Goal: Transaction & Acquisition: Subscribe to service/newsletter

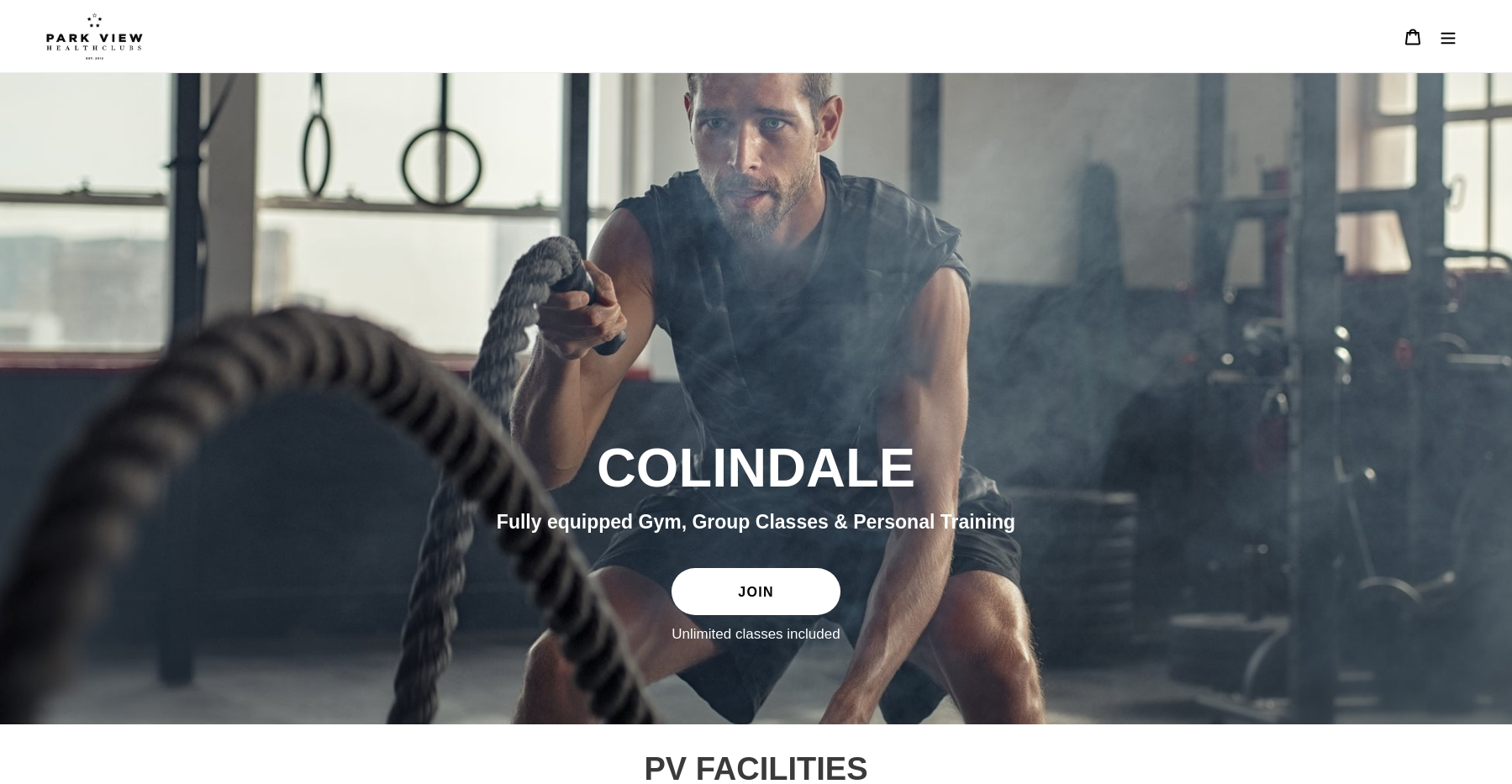
click at [755, 597] on link "JOIN" at bounding box center [756, 591] width 168 height 47
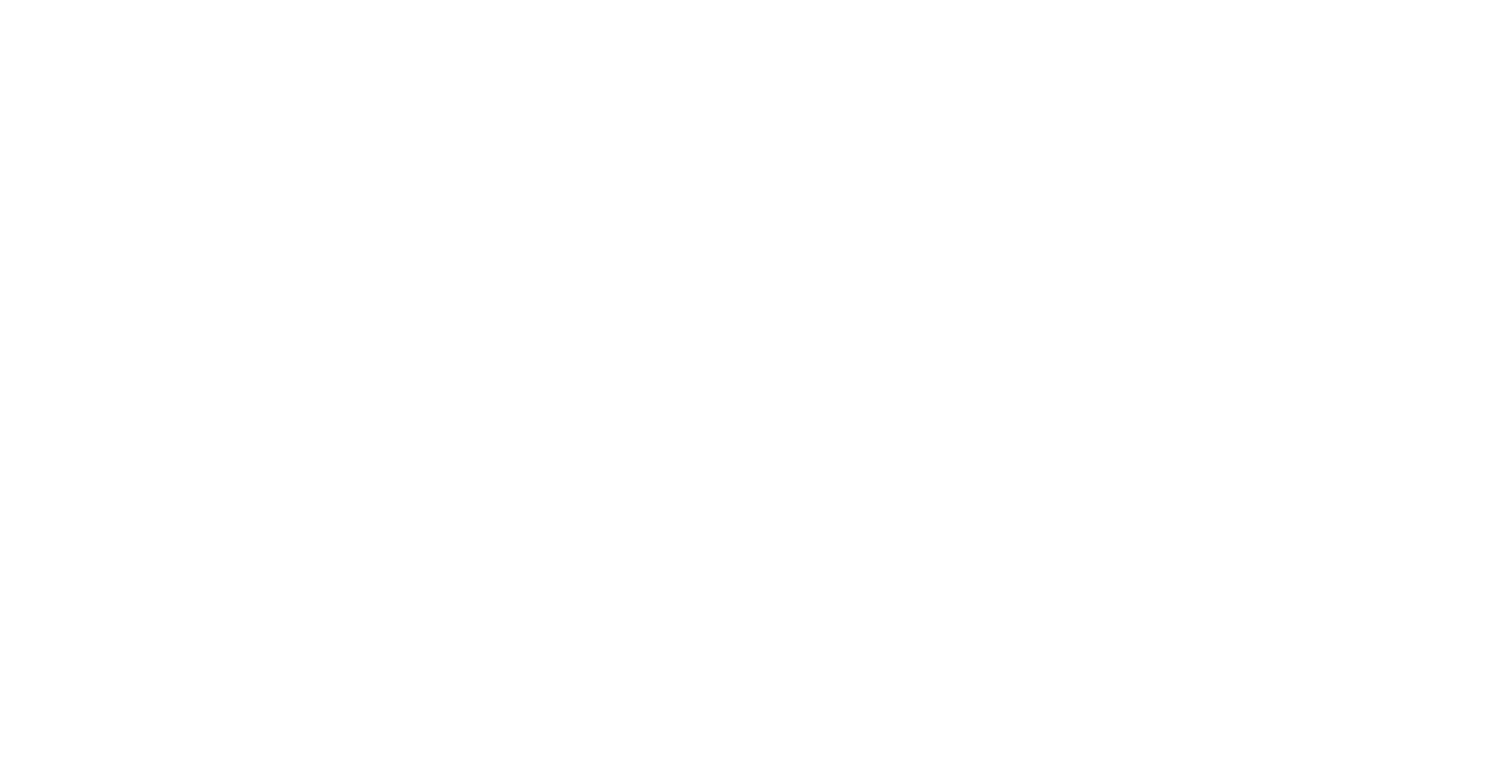
scroll to position [556, 0]
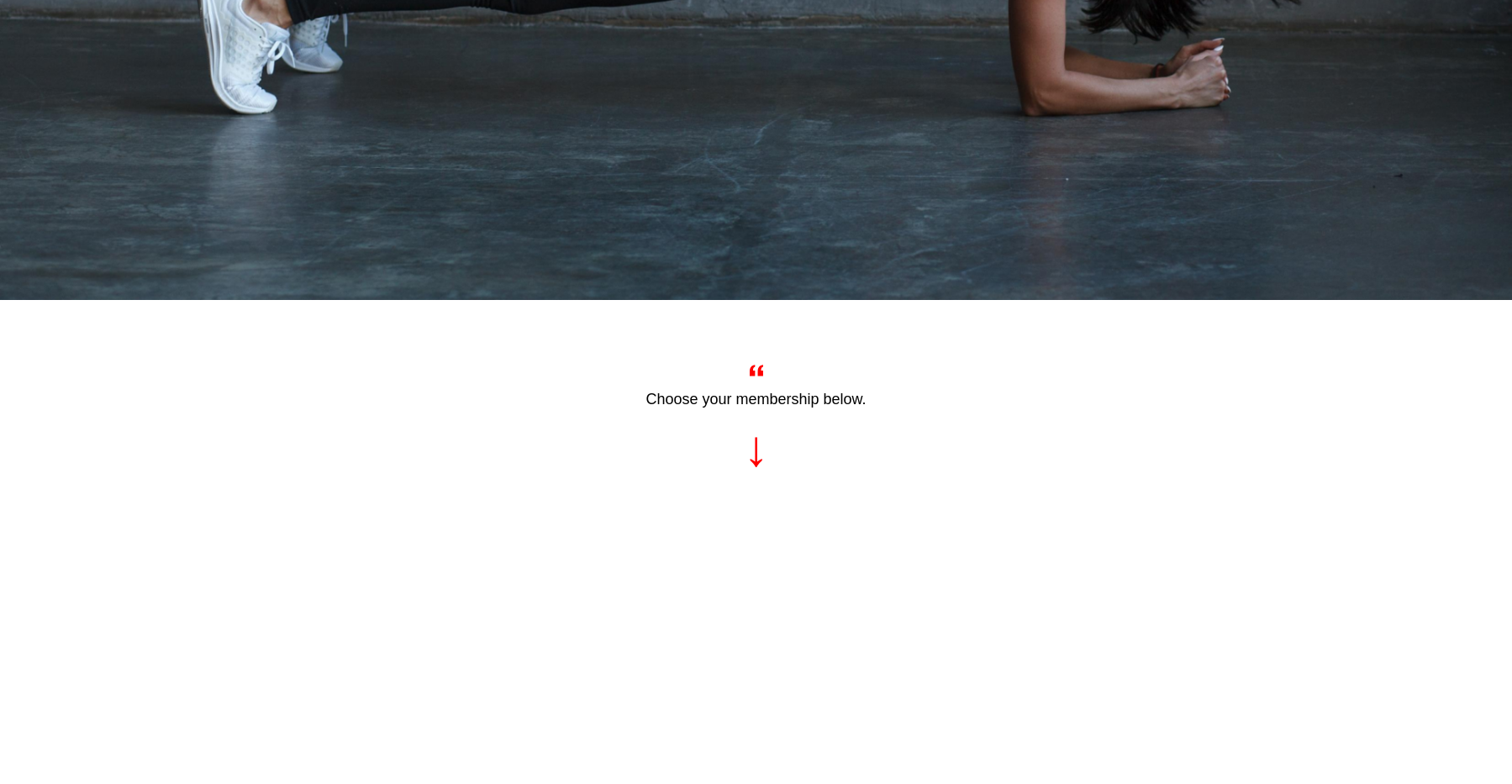
click at [754, 462] on div "Choose your membership below." at bounding box center [756, 422] width 916 height 127
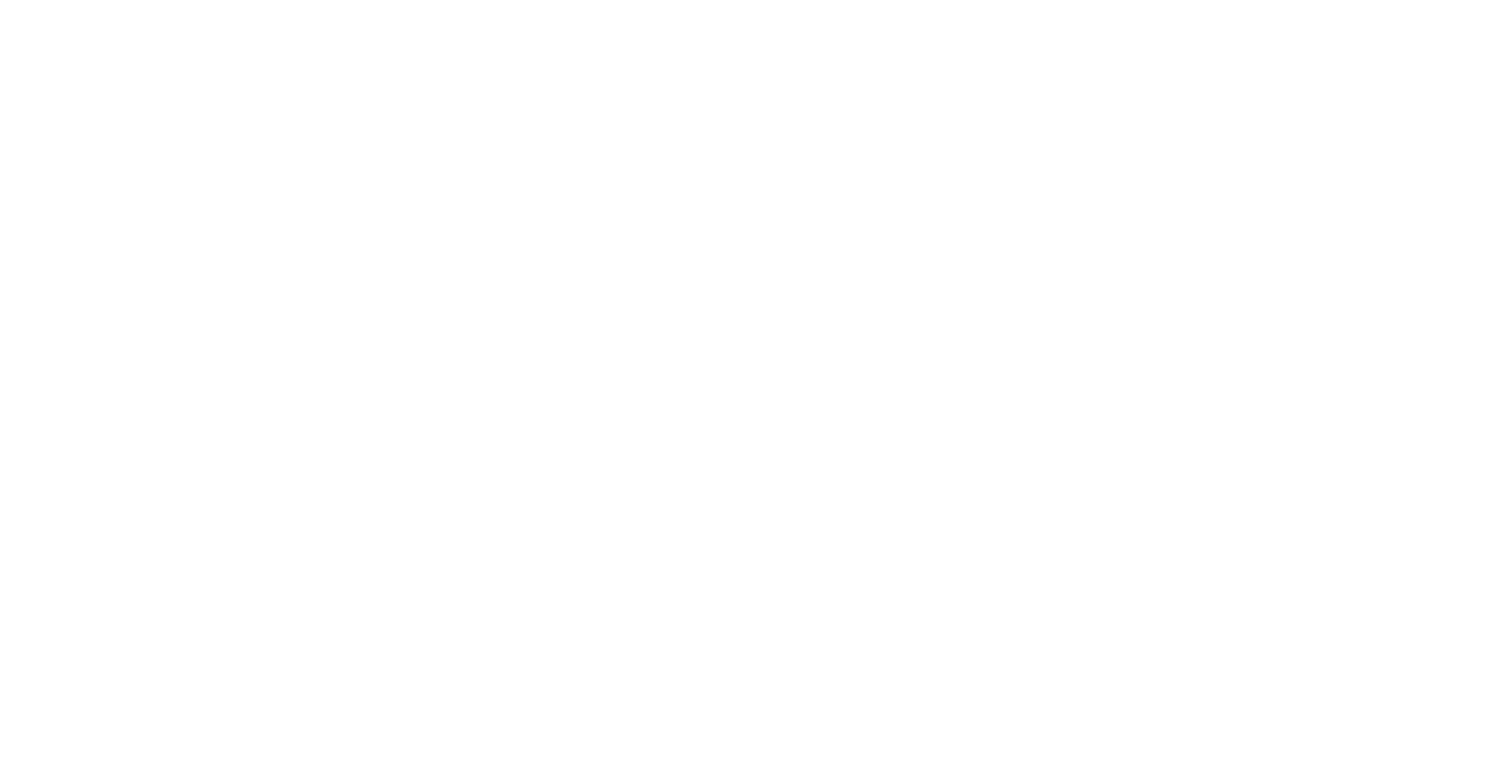
scroll to position [2064, 0]
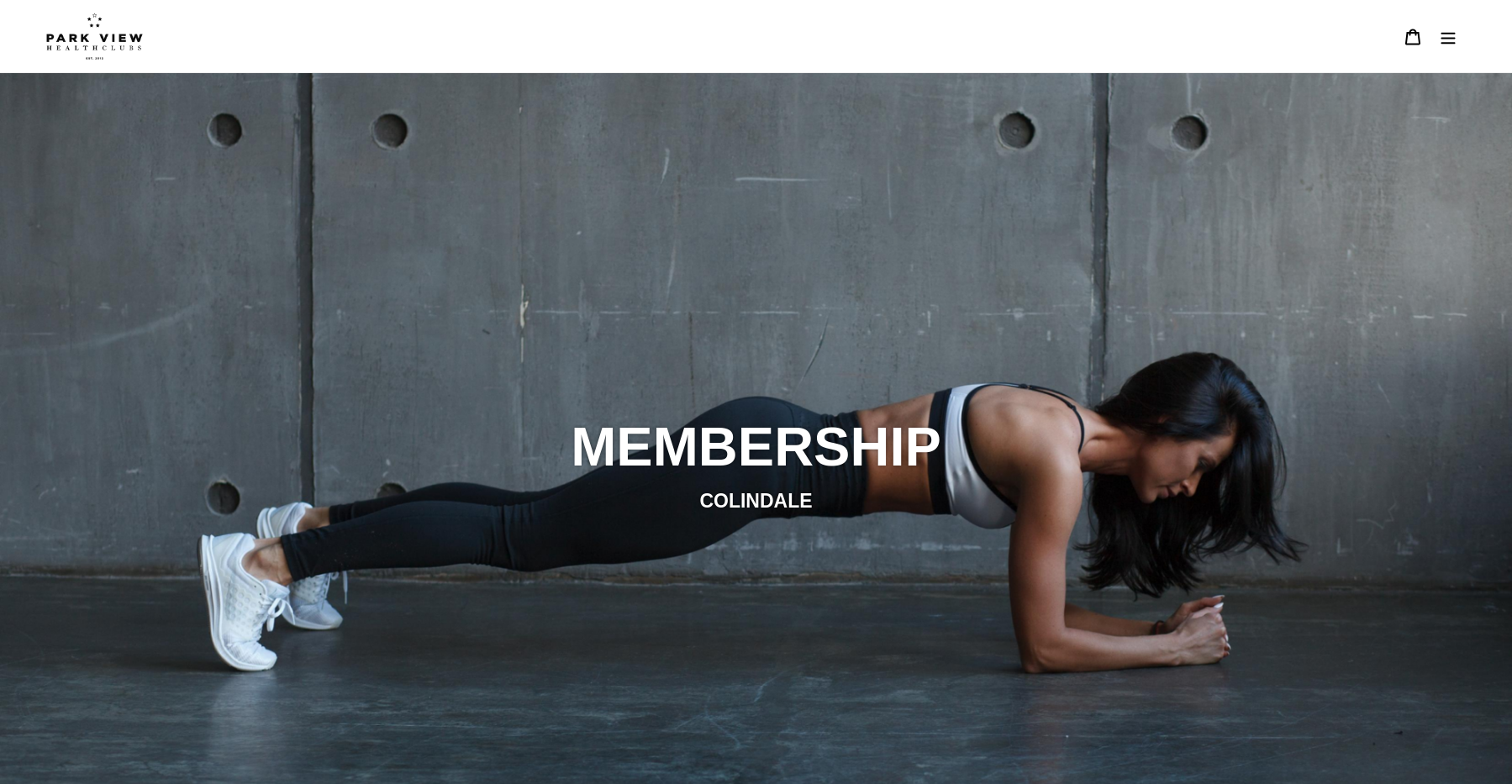
click at [1454, 34] on icon "Menu" at bounding box center [1448, 38] width 14 height 12
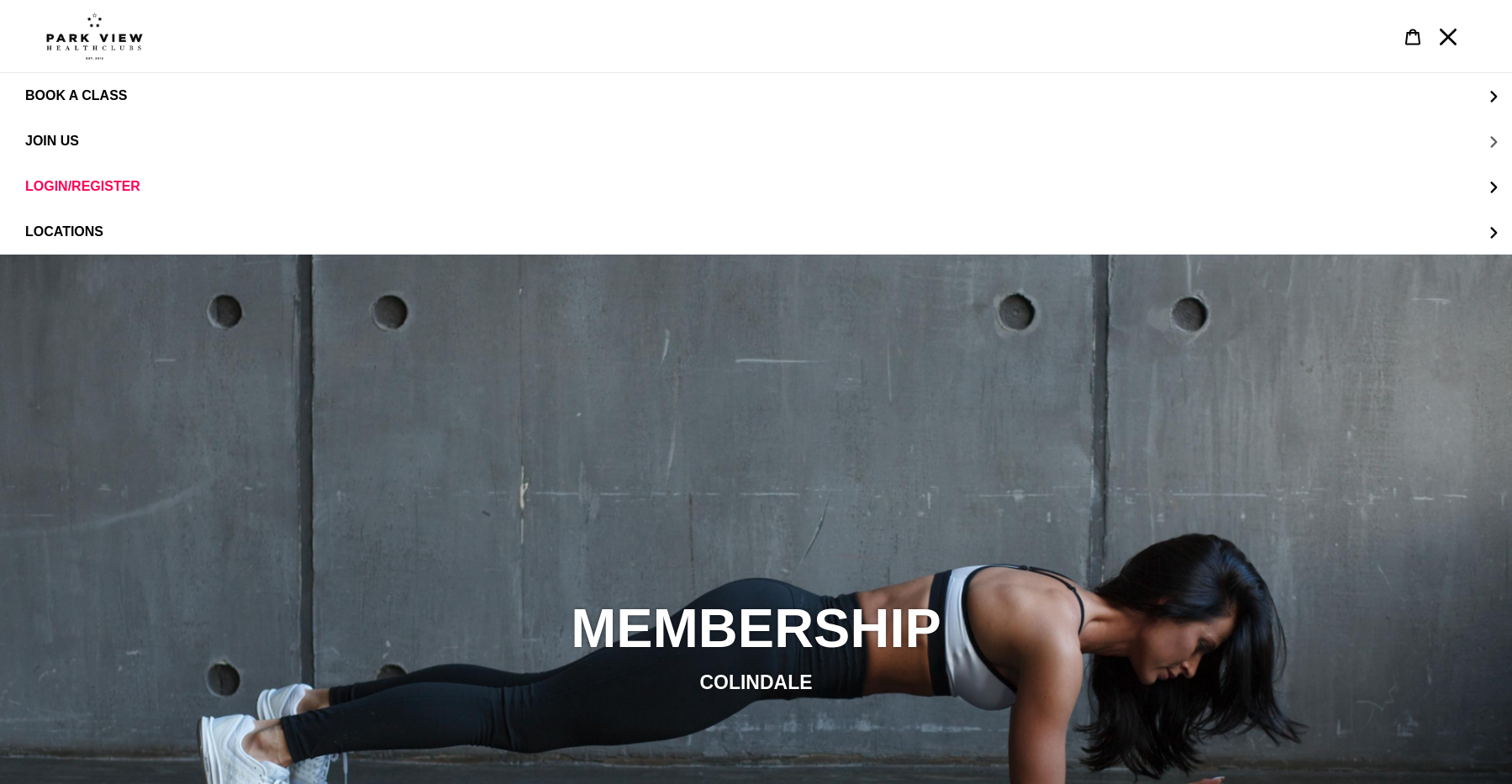
click at [75, 144] on span "JOIN US" at bounding box center [52, 140] width 54 height 14
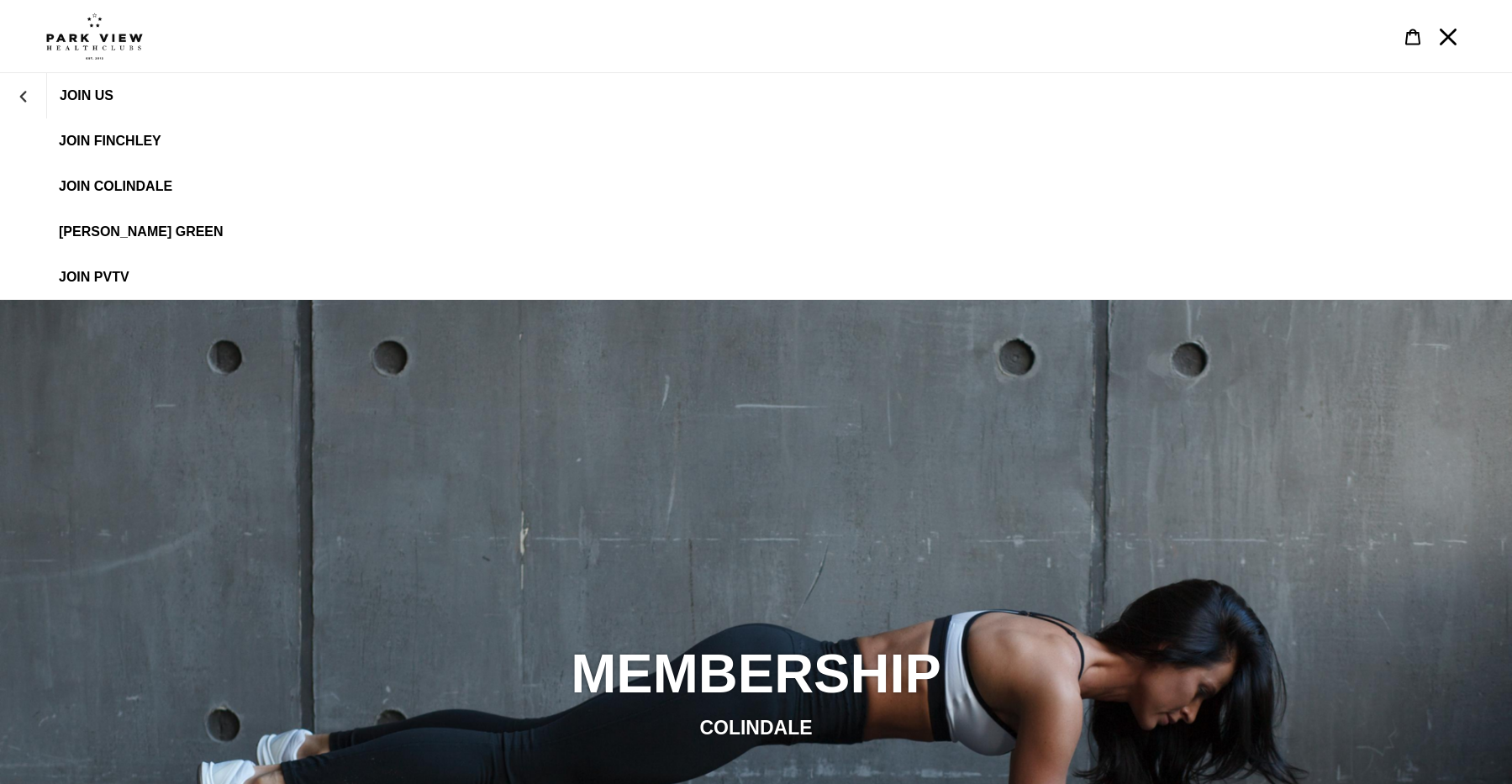
click at [144, 179] on span "JOIN Colindale" at bounding box center [116, 187] width 114 height 15
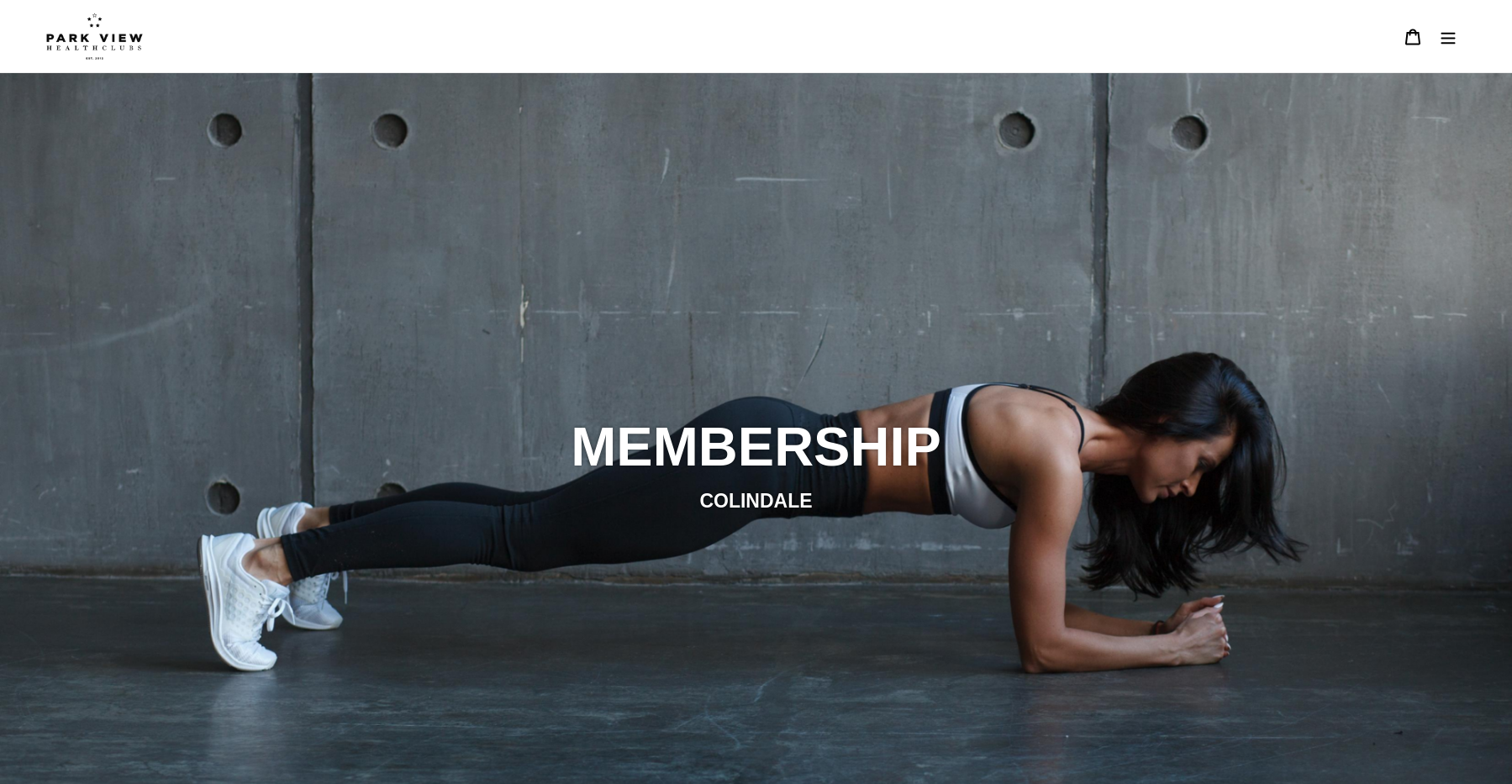
click at [68, 40] on img at bounding box center [95, 36] width 96 height 47
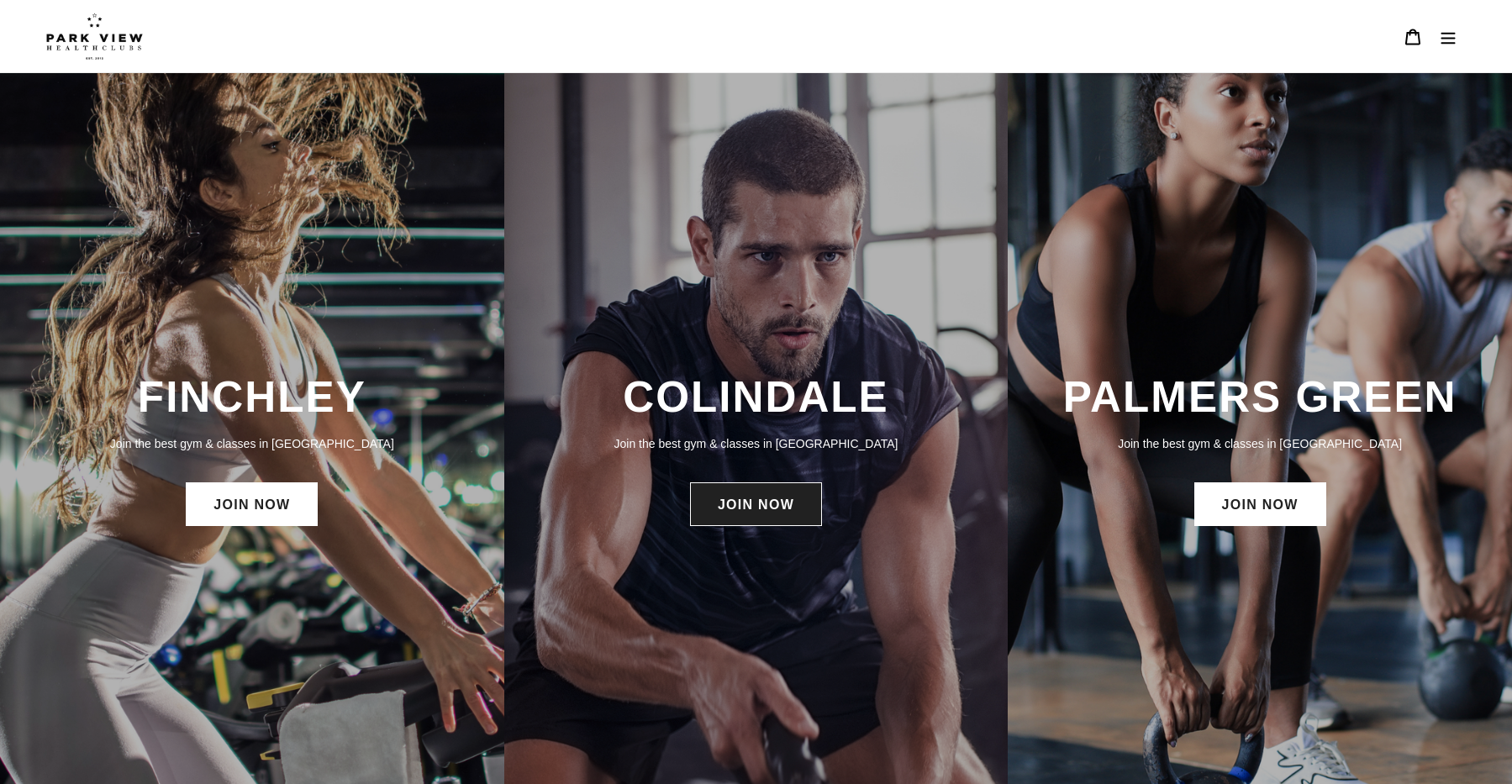
click at [750, 504] on link "JOIN NOW" at bounding box center [756, 503] width 132 height 43
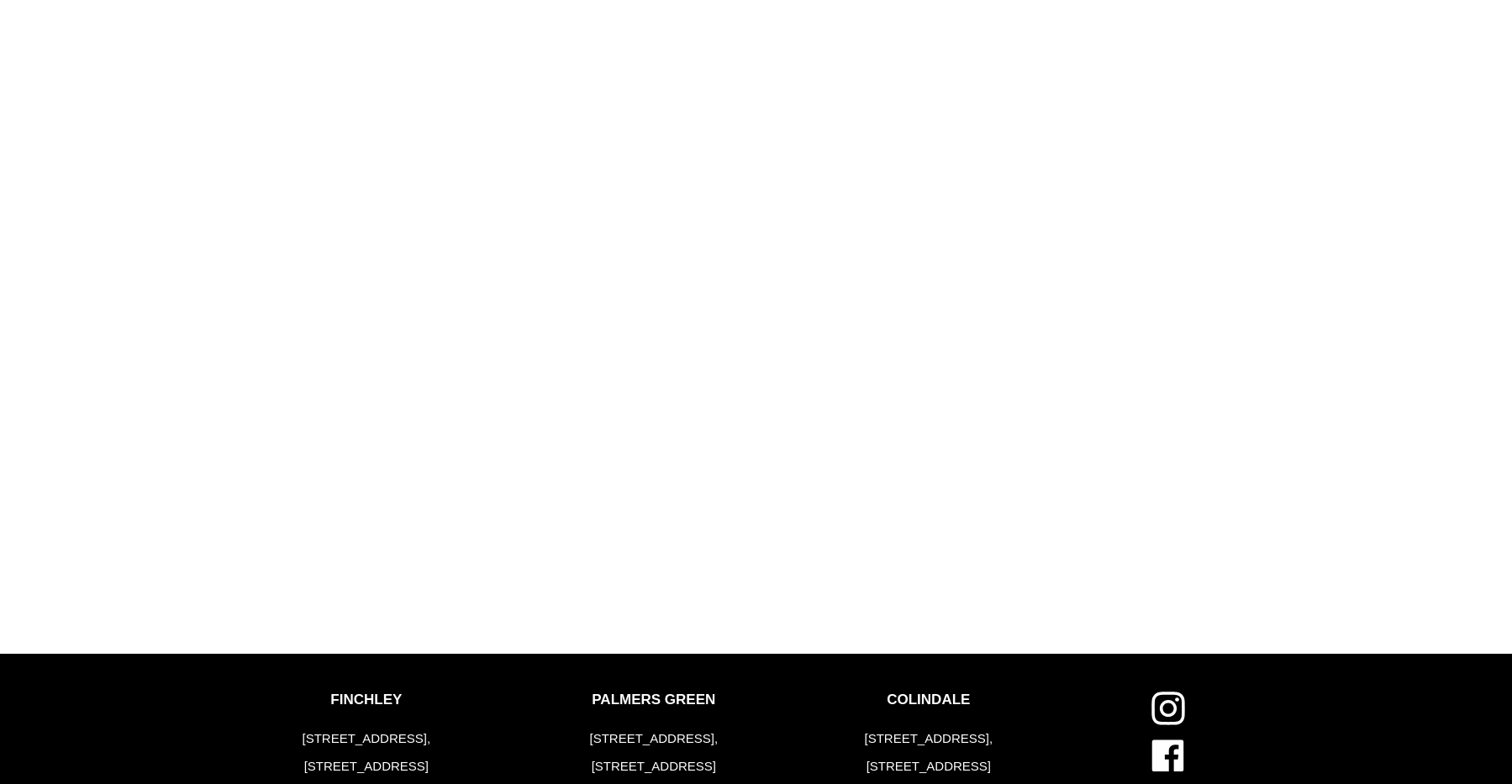
scroll to position [2064, 0]
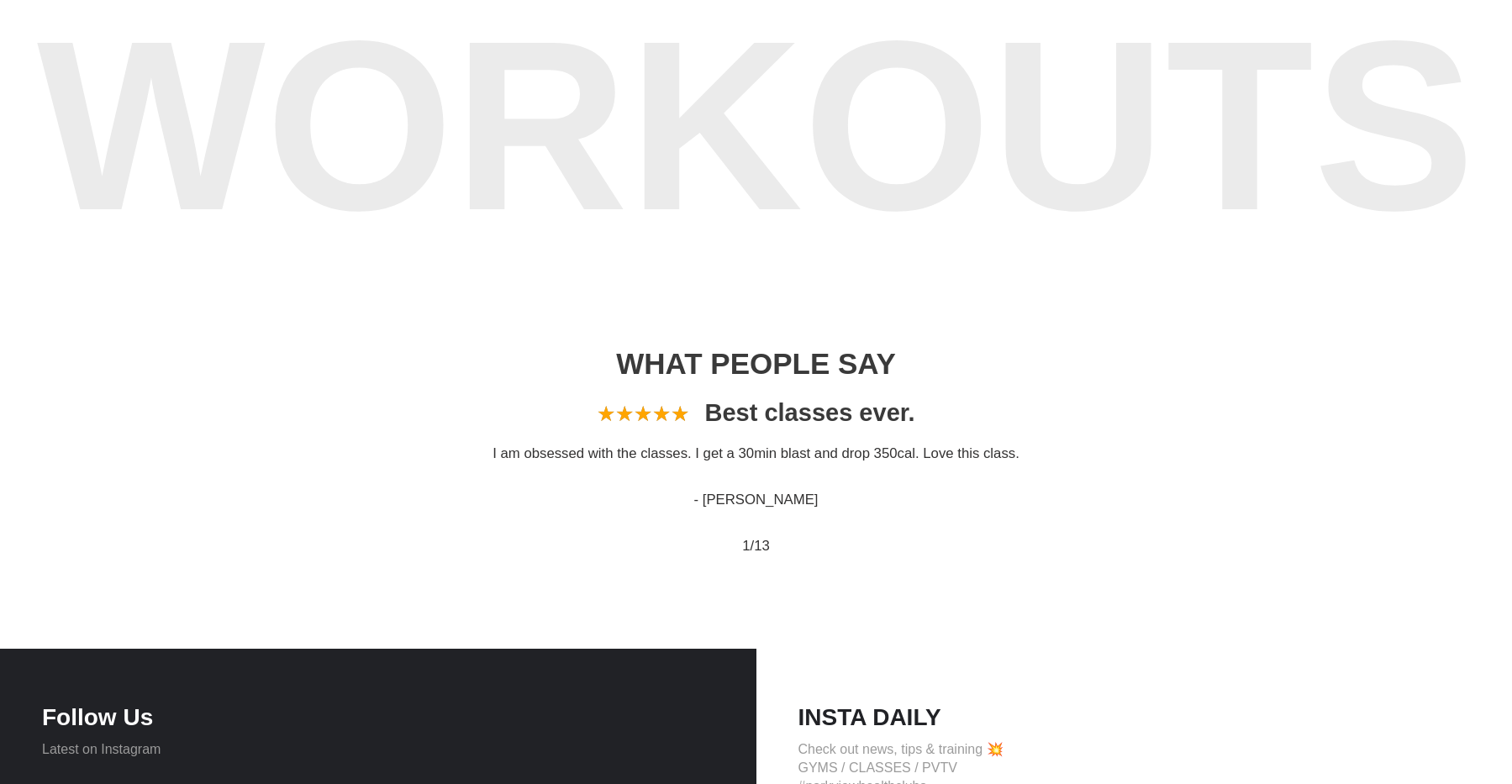
scroll to position [928, 0]
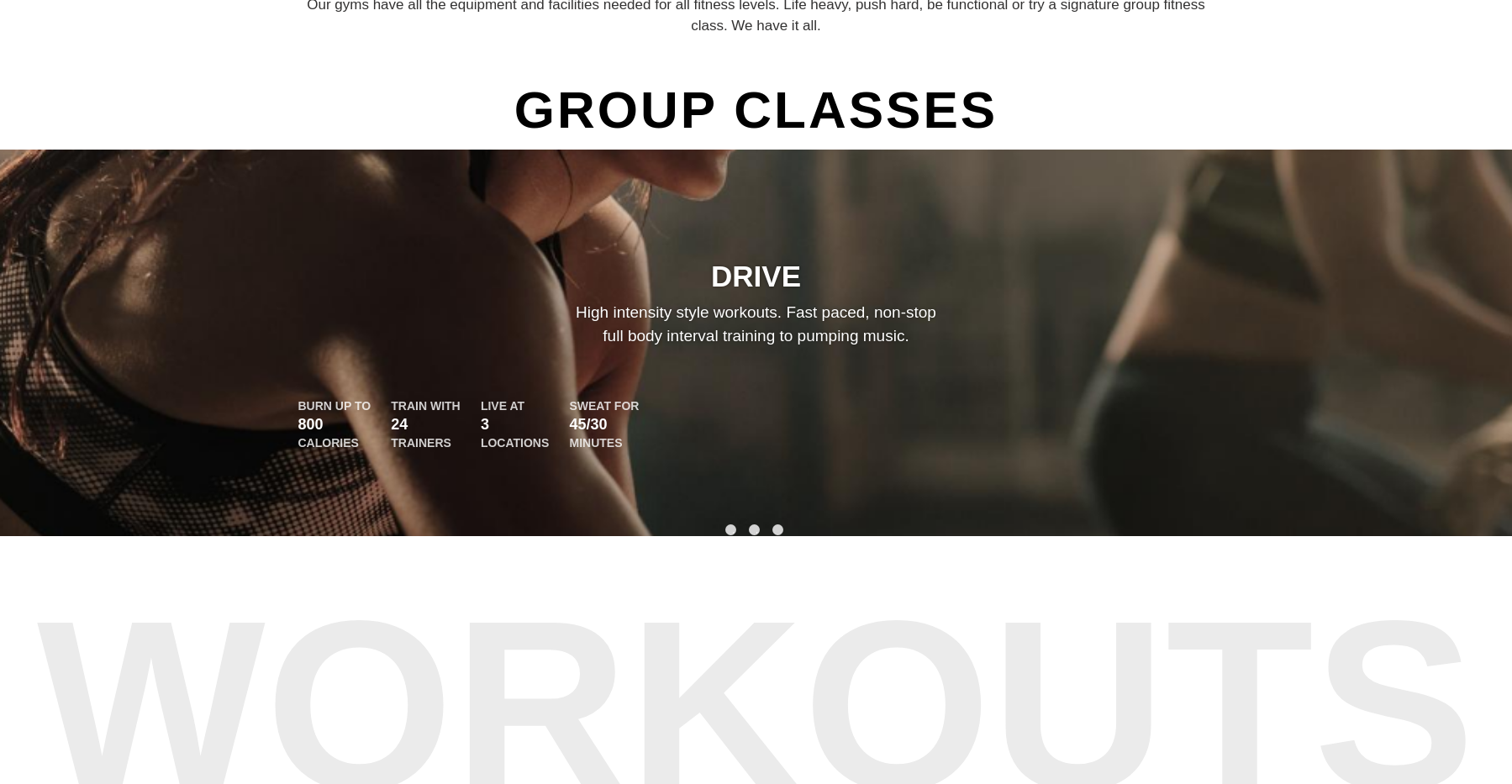
click at [758, 529] on button "2" at bounding box center [754, 528] width 11 height 11
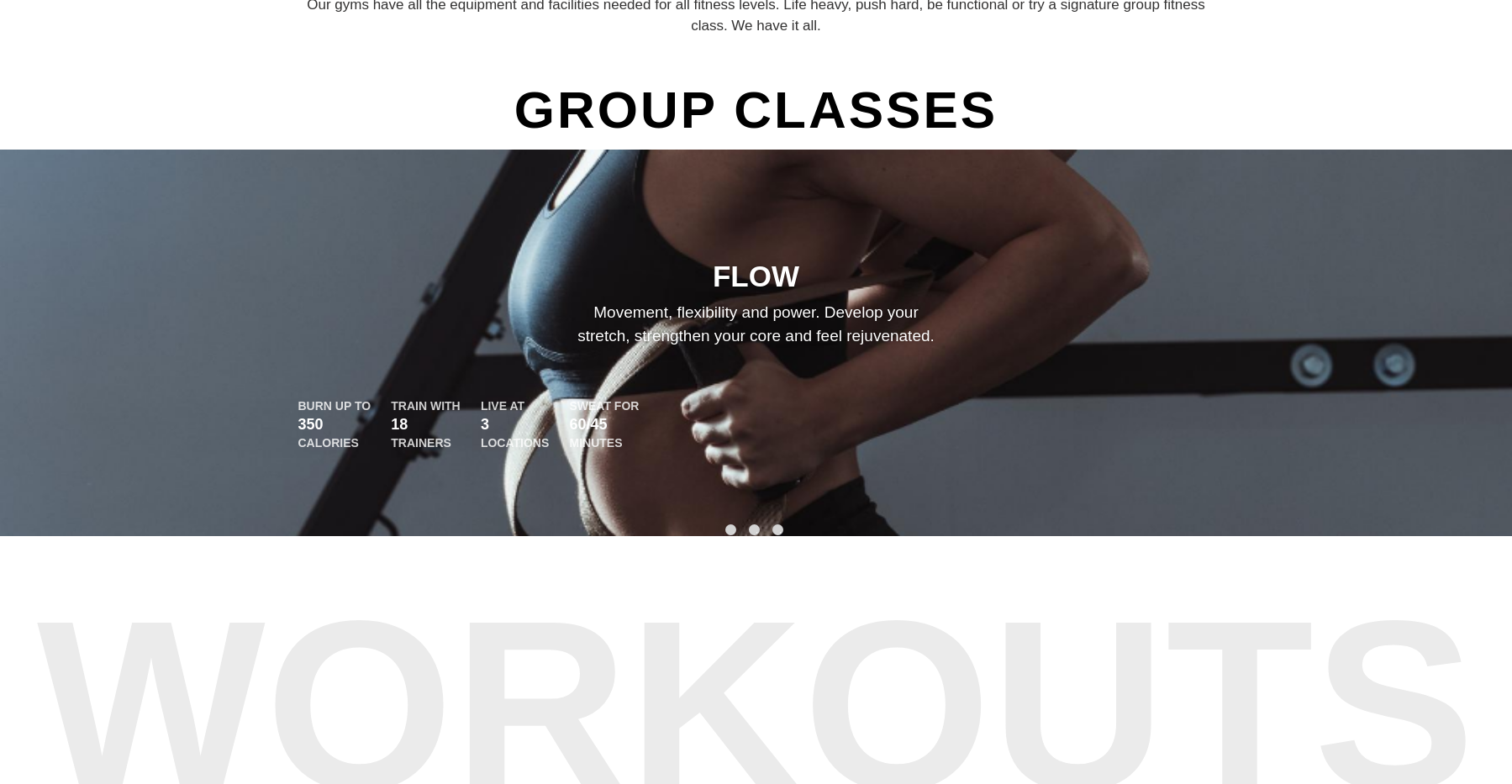
click at [778, 530] on button "3" at bounding box center [777, 528] width 11 height 11
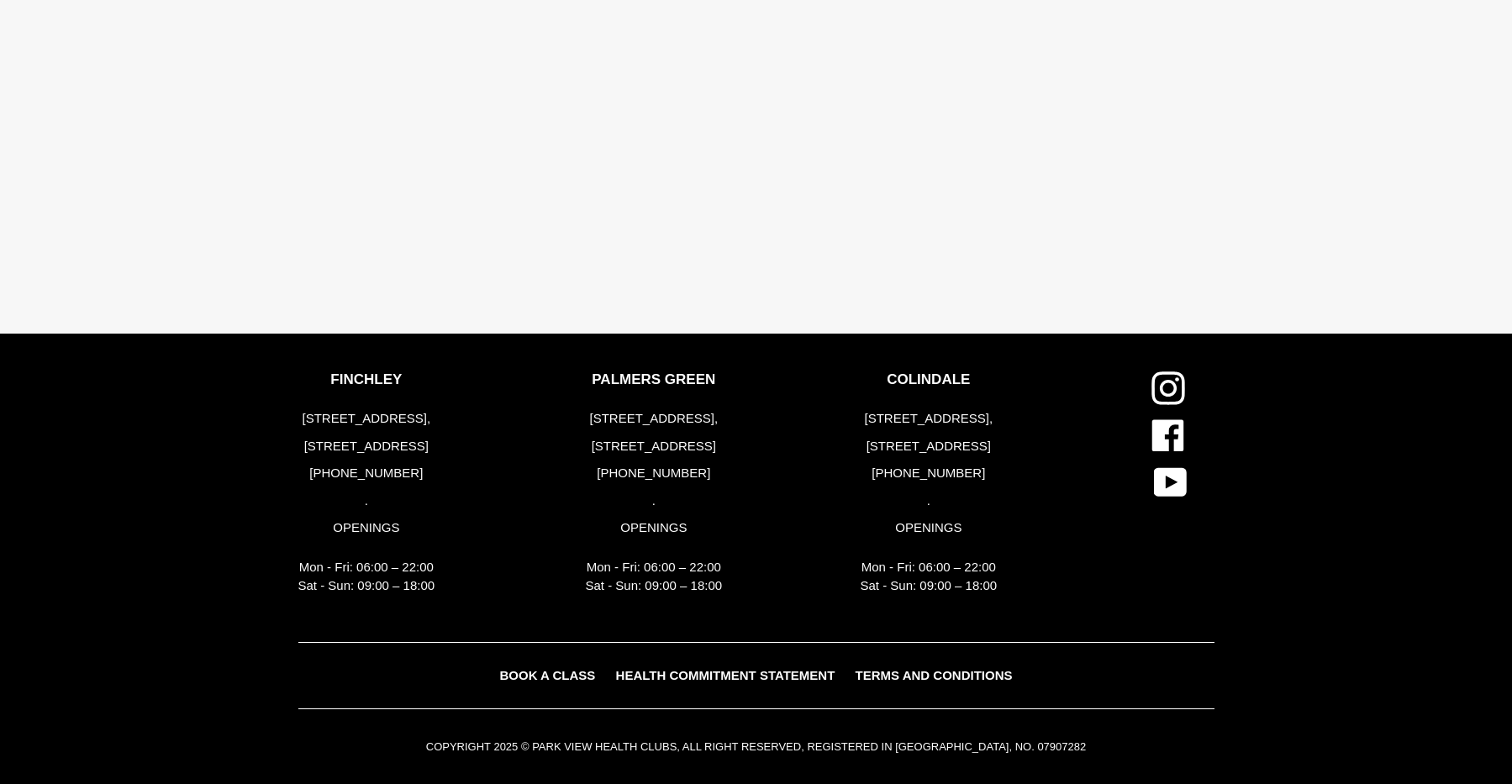
scroll to position [3748, 0]
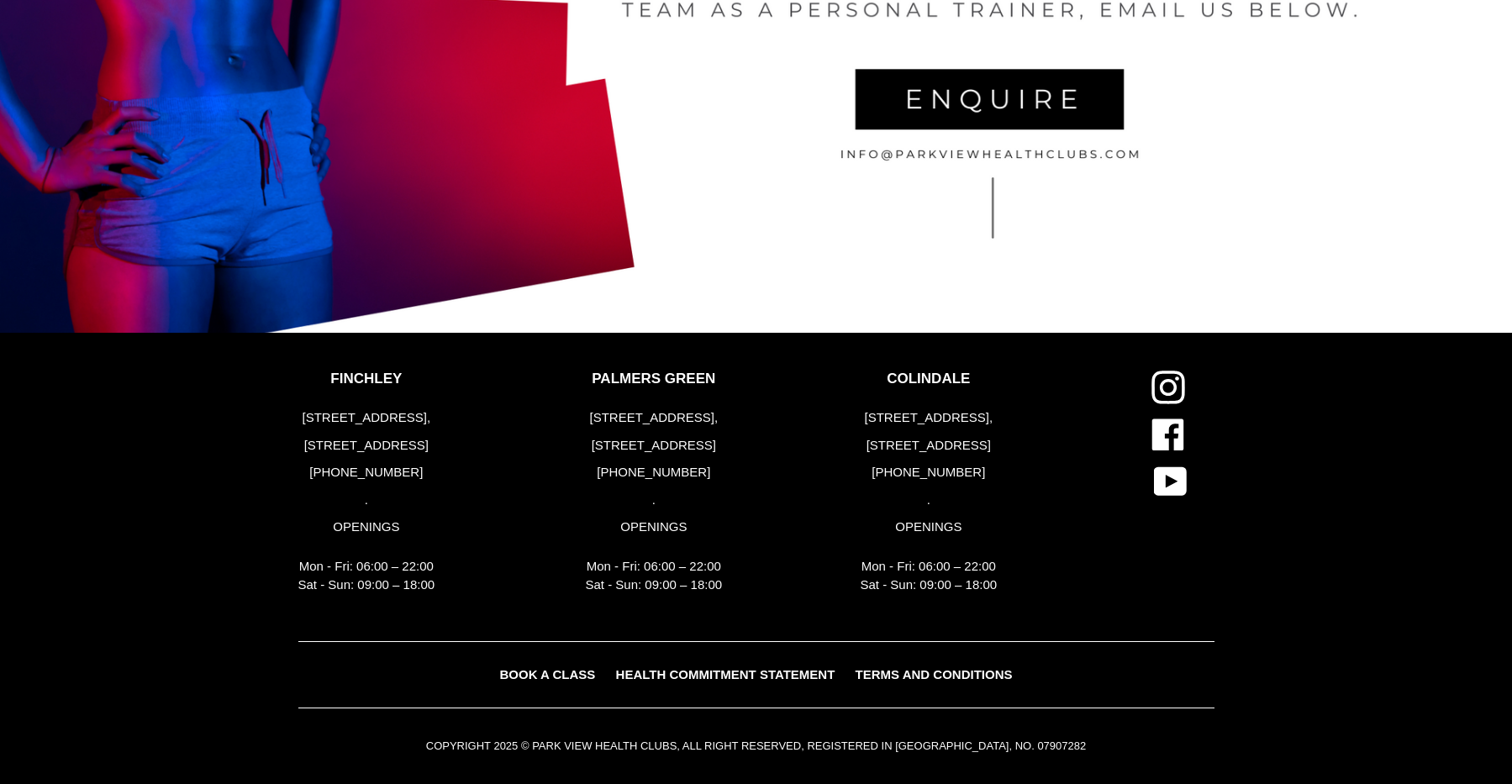
drag, startPoint x: 531, startPoint y: 678, endPoint x: 522, endPoint y: 681, distance: 9.5
click at [526, 681] on span "BOOK A CLASS" at bounding box center [546, 674] width 96 height 14
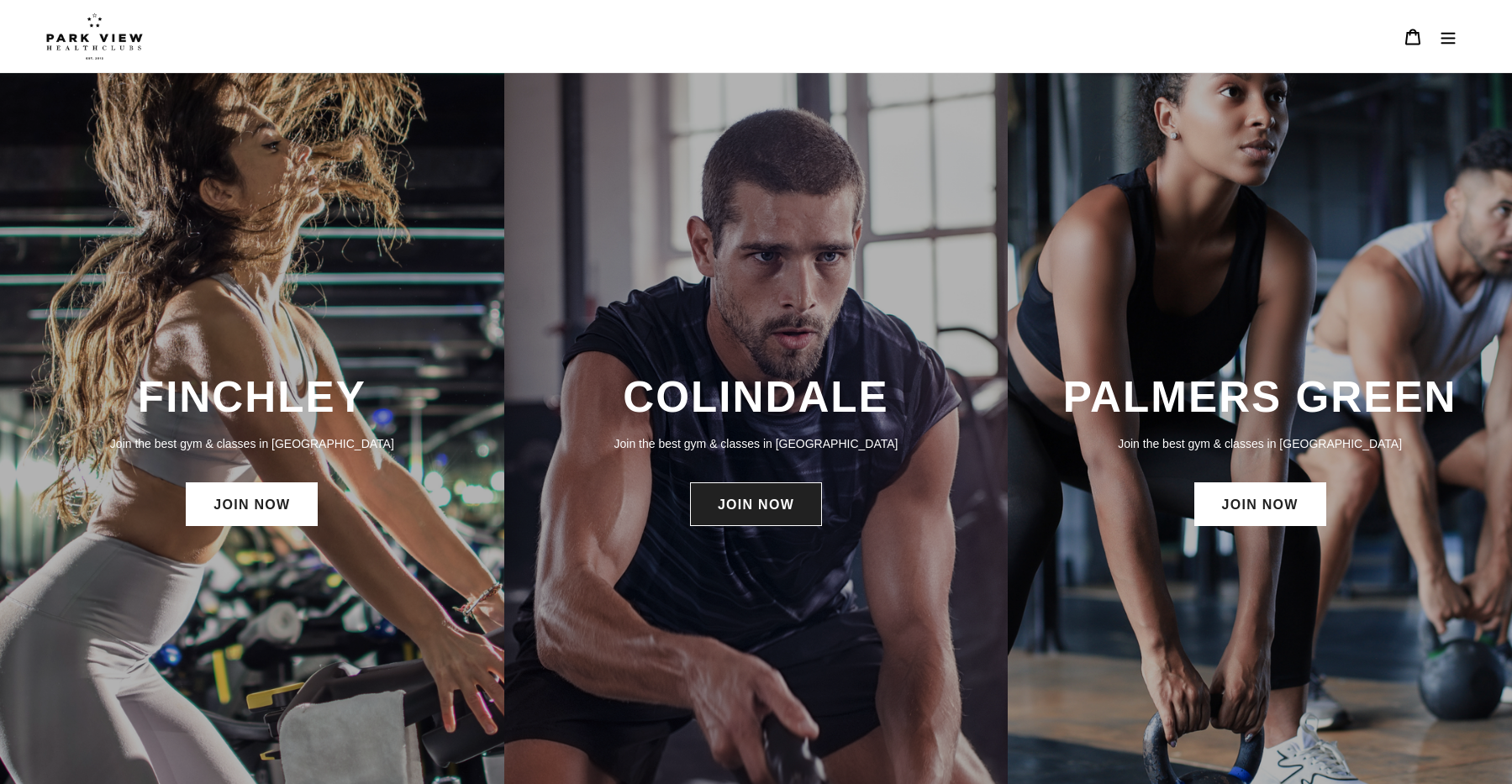
click at [770, 508] on link "JOIN NOW" at bounding box center [756, 503] width 132 height 43
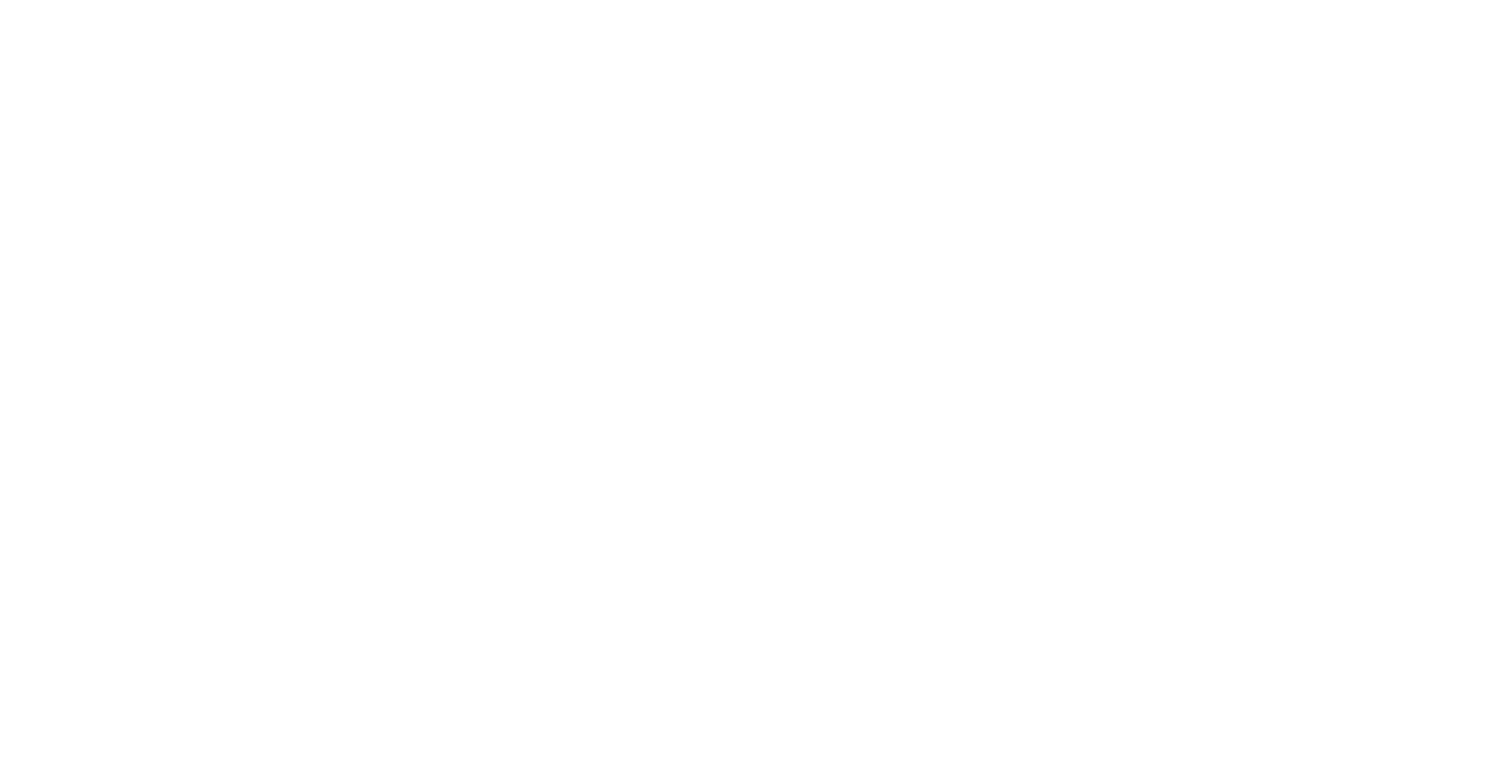
scroll to position [811, 0]
